Goal: Information Seeking & Learning: Find specific fact

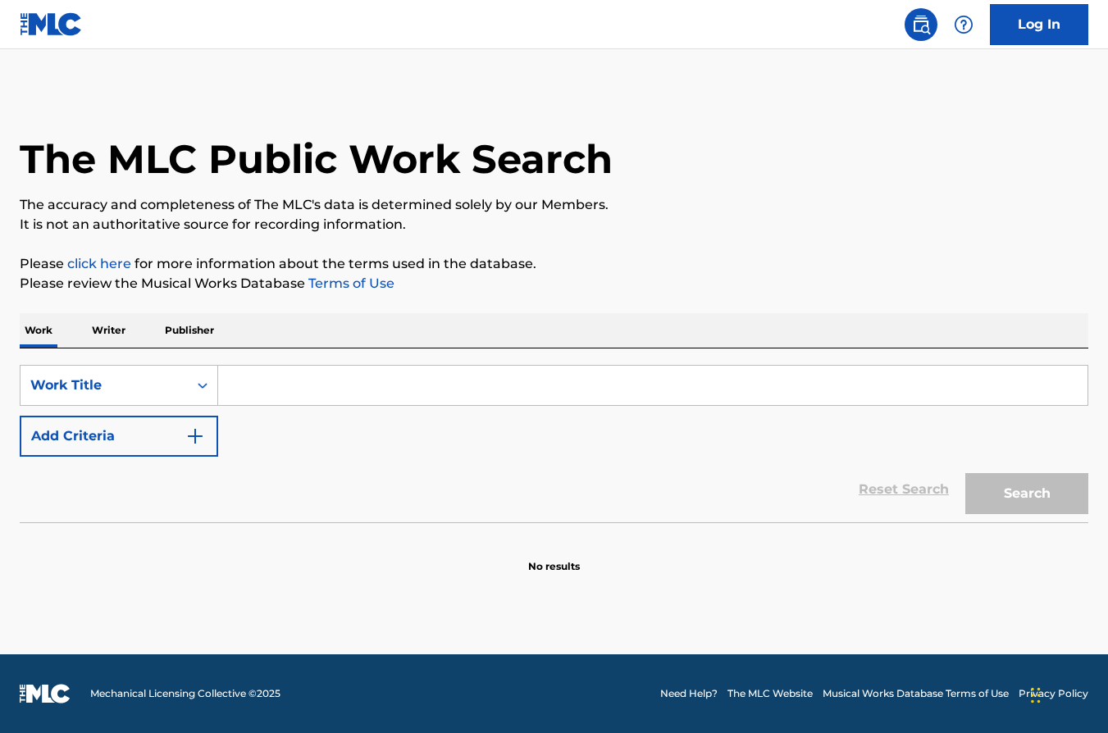
click at [130, 340] on p "Writer" at bounding box center [108, 330] width 43 height 34
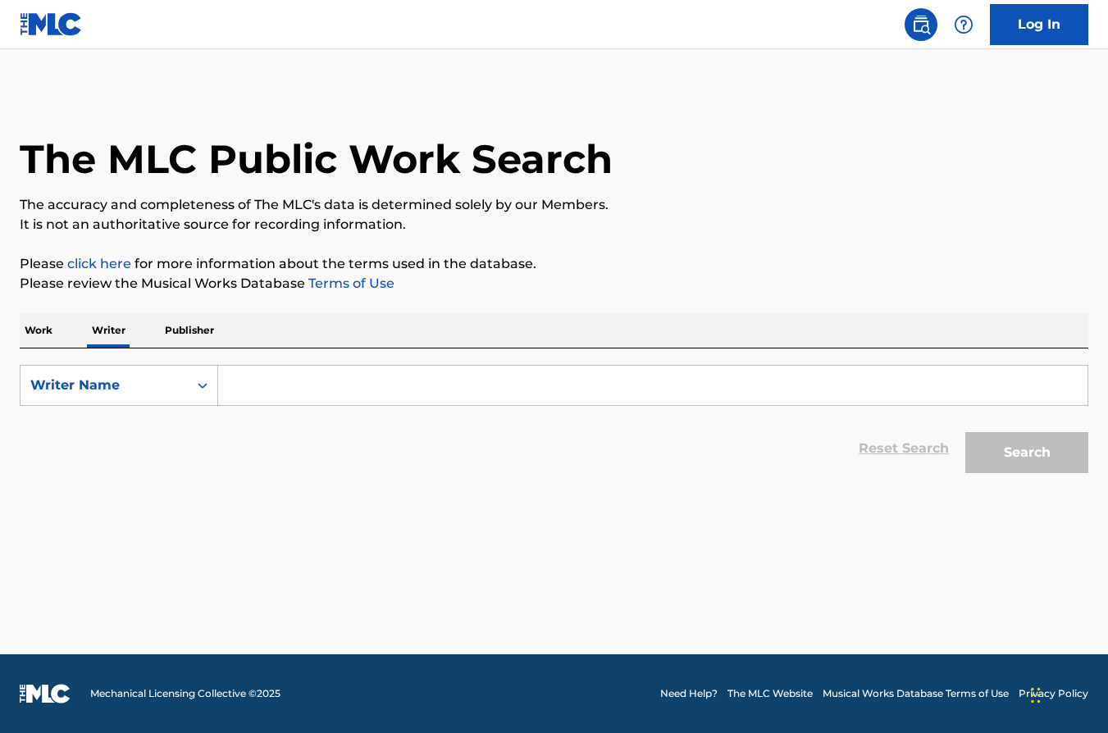
click at [278, 381] on input "Search Form" at bounding box center [653, 385] width 870 height 39
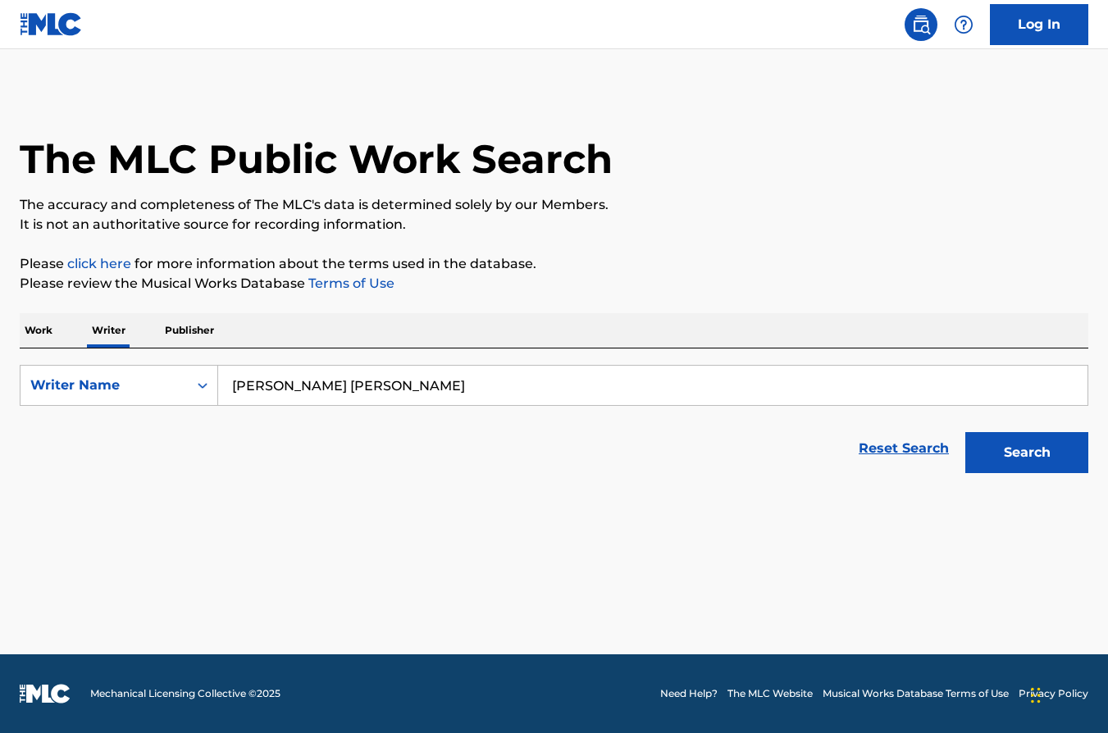
click at [346, 378] on input "[PERSON_NAME] [PERSON_NAME]" at bounding box center [653, 385] width 870 height 39
drag, startPoint x: 363, startPoint y: 387, endPoint x: 0, endPoint y: 379, distance: 363.5
click at [0, 379] on div "The MLC Public Work Search The accuracy and completeness of The MLC's data is d…" at bounding box center [554, 285] width 1108 height 391
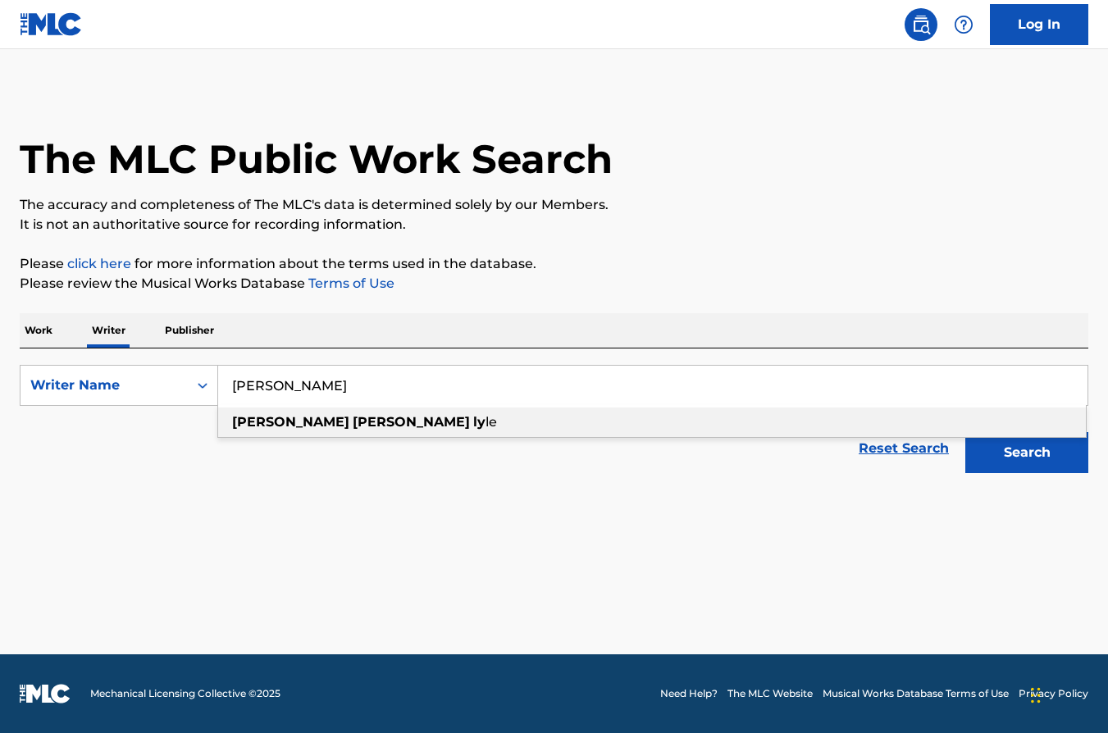
click at [349, 425] on span "Search Form" at bounding box center [350, 422] width 3 height 16
type input "[PERSON_NAME]"
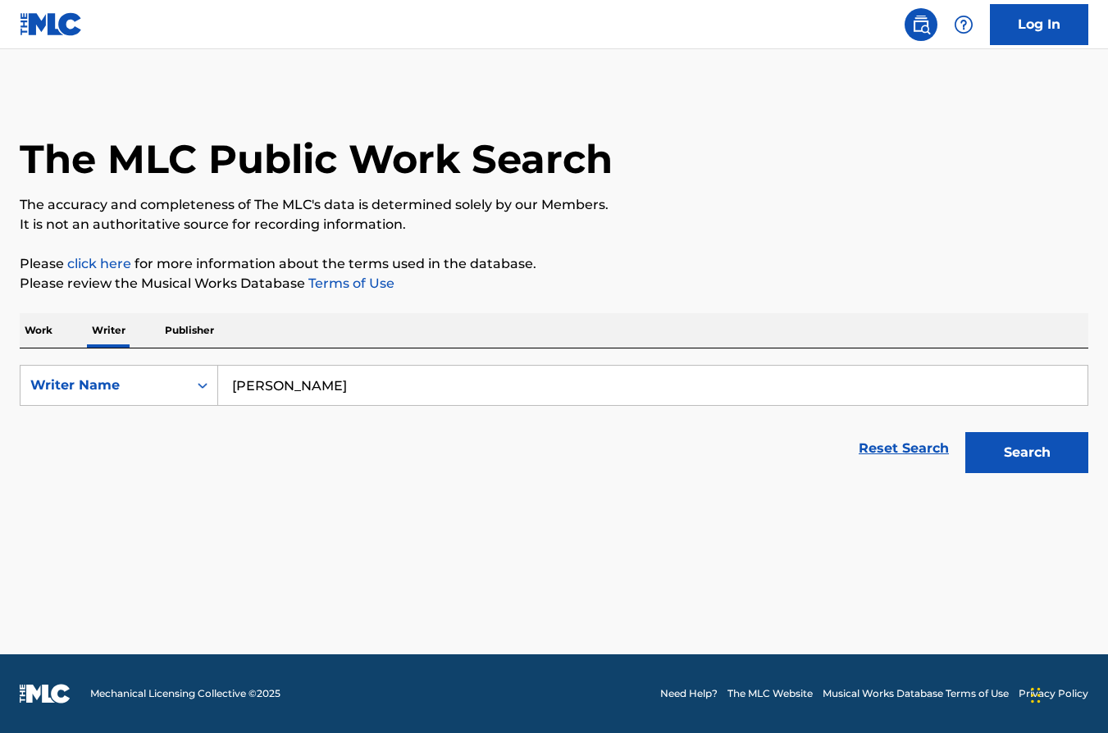
click at [993, 452] on button "Search" at bounding box center [1026, 452] width 123 height 41
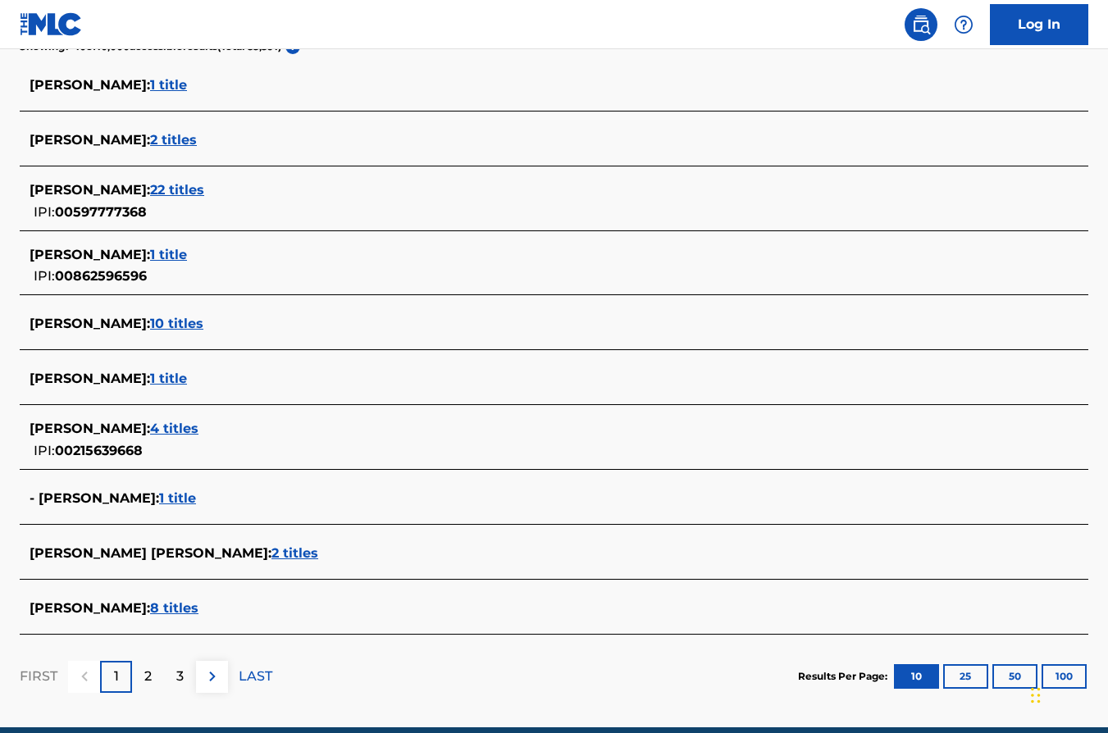
scroll to position [452, 0]
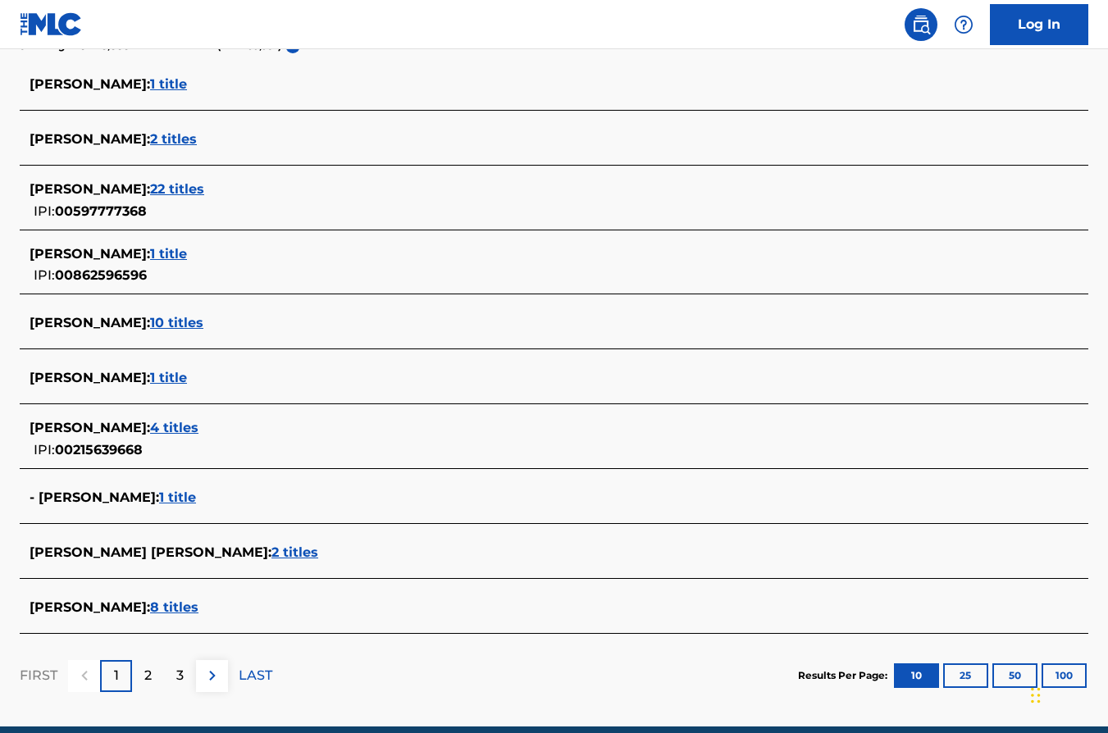
click at [188, 604] on span "8 titles" at bounding box center [174, 608] width 48 height 16
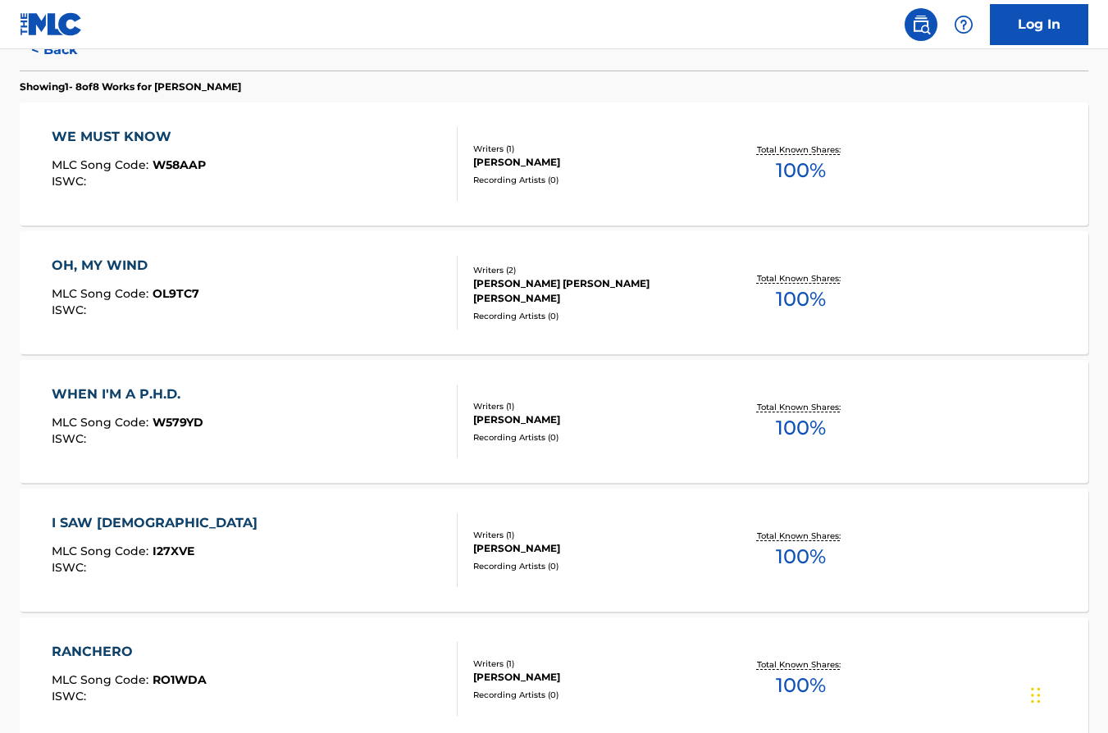
click at [225, 527] on div "I SAW GOD MLC Song Code : I27XVE ISWC :" at bounding box center [255, 551] width 406 height 74
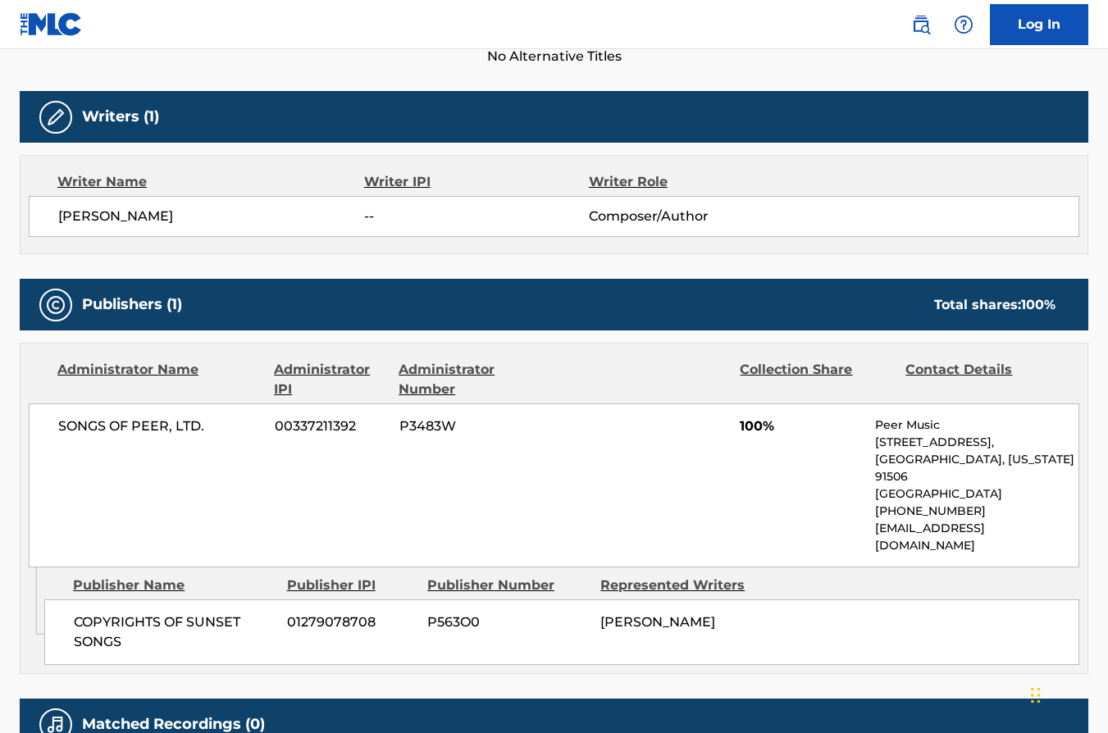
scroll to position [486, 0]
drag, startPoint x: 207, startPoint y: 422, endPoint x: 48, endPoint y: 428, distance: 158.5
click at [48, 428] on div "SONGS OF PEER, LTD. 00337211392 P3483W 100% Peer Music [STREET_ADDRESS][US_STAT…" at bounding box center [554, 486] width 1051 height 164
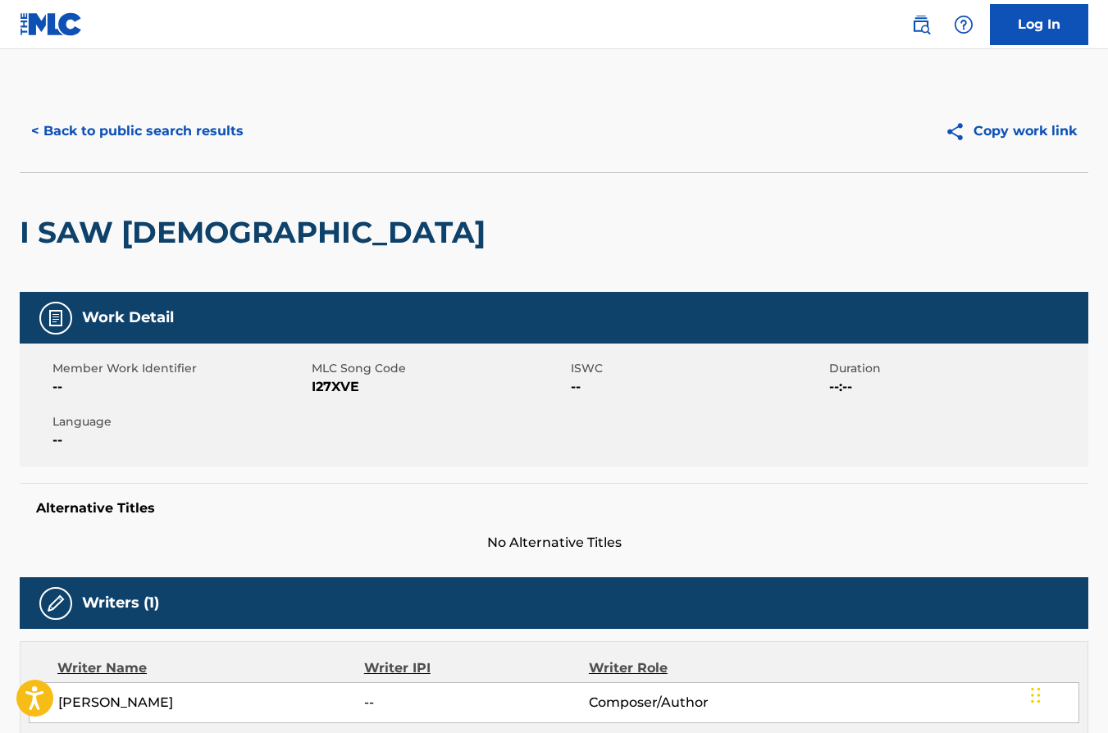
scroll to position [0, 0]
click at [57, 126] on button "< Back to public search results" at bounding box center [137, 131] width 235 height 41
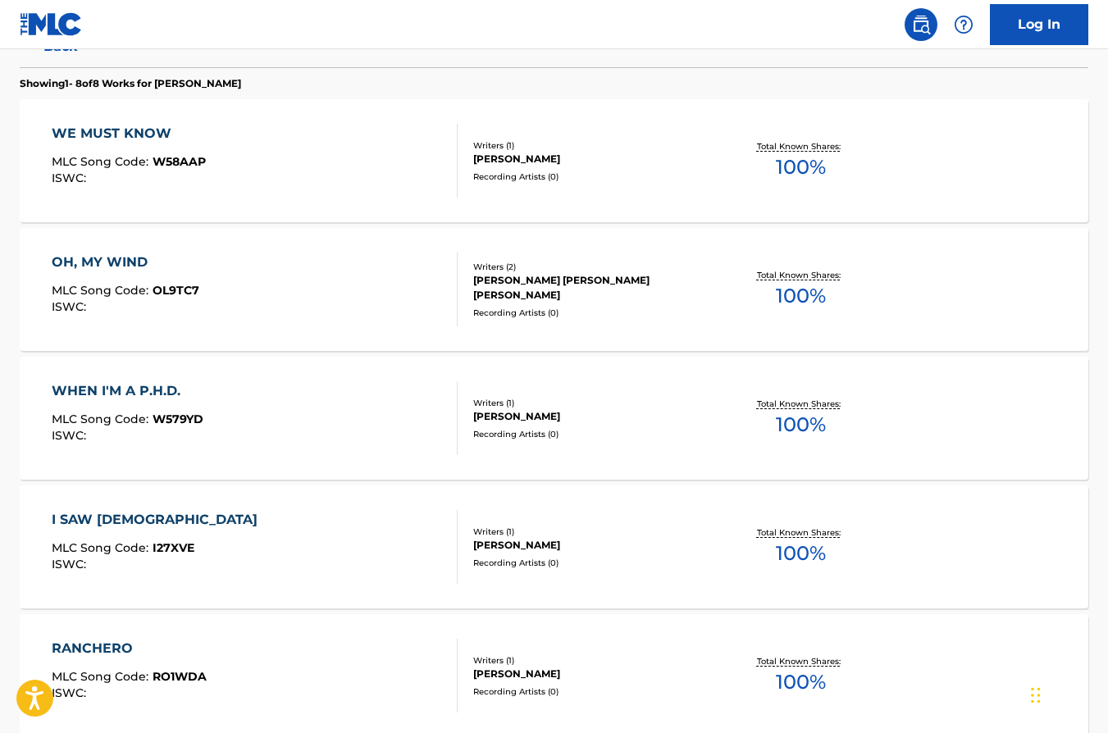
scroll to position [454, 0]
click at [278, 270] on div "OH, MY WIND MLC Song Code : OL9TC7 ISWC :" at bounding box center [255, 290] width 406 height 74
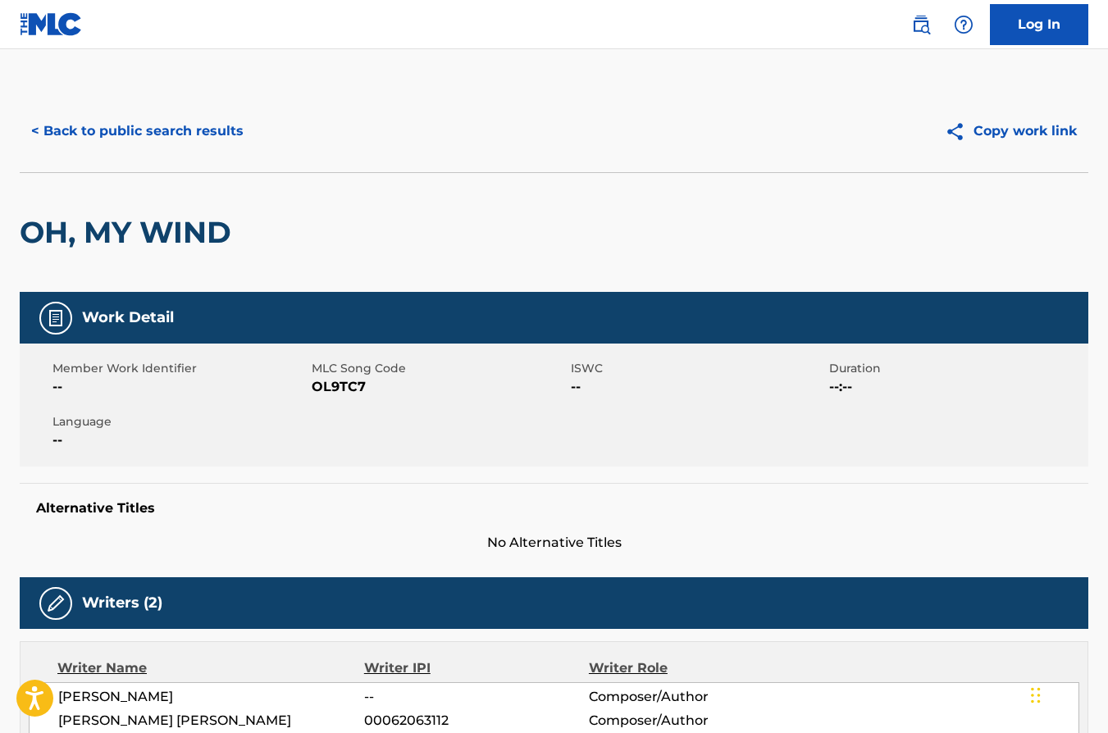
click at [99, 144] on button "< Back to public search results" at bounding box center [137, 131] width 235 height 41
